Goal: Information Seeking & Learning: Learn about a topic

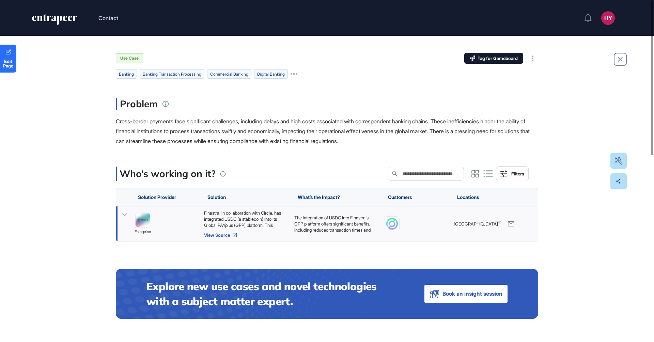
click at [217, 235] on link "View Source" at bounding box center [245, 234] width 83 height 5
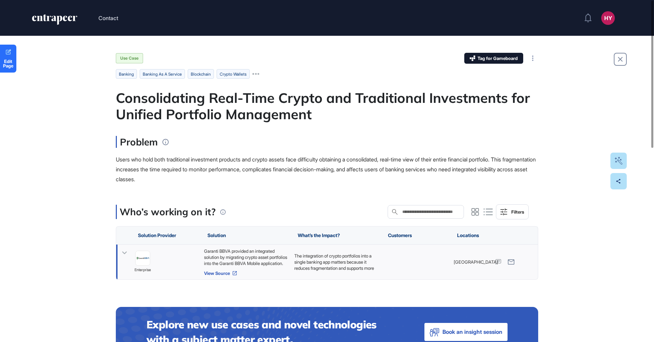
click at [218, 274] on link "View Source" at bounding box center [245, 272] width 83 height 5
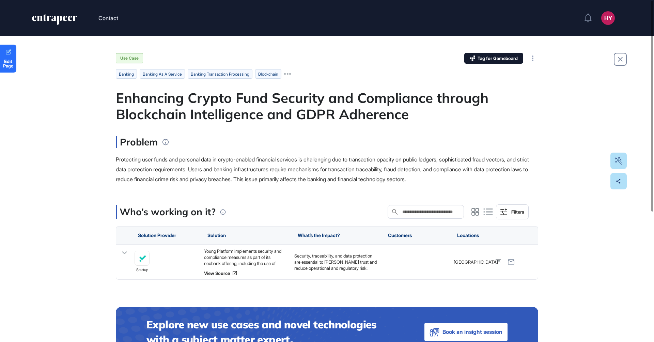
click at [286, 45] on div "Edit Page Use Case Tag for Gameboard Build Partner Invest Acquire banking banki…" at bounding box center [327, 285] width 654 height 498
click at [214, 273] on link "View Source" at bounding box center [245, 272] width 83 height 5
